Goal: Navigation & Orientation: Go to known website

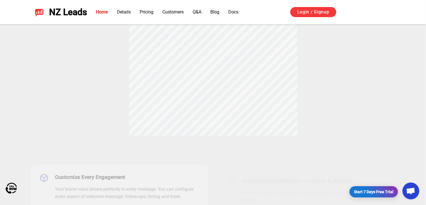
scroll to position [253, 0]
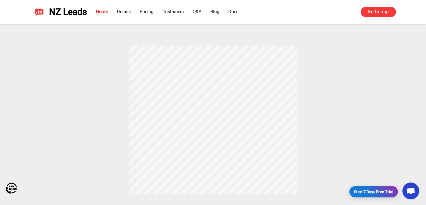
scroll to position [187, 0]
